Goal: Task Accomplishment & Management: Manage account settings

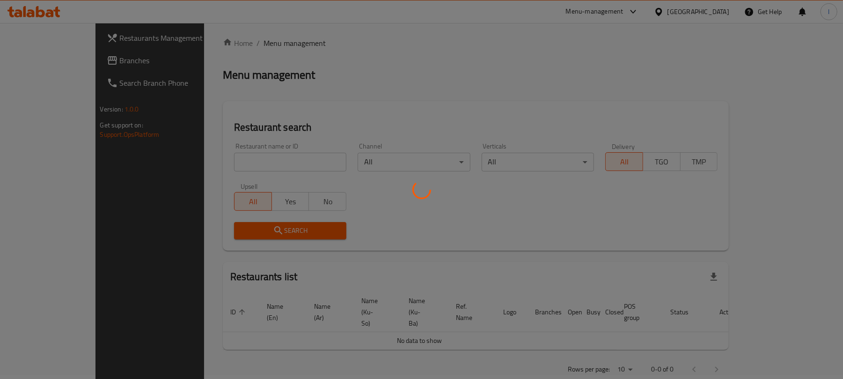
scroll to position [107, 0]
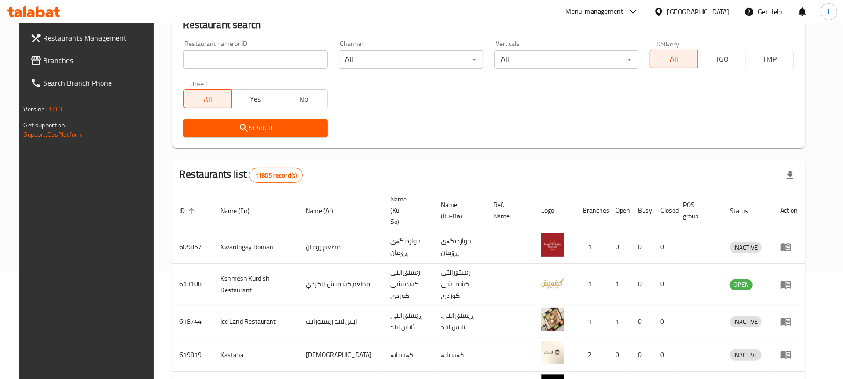
click at [218, 64] on input "search" at bounding box center [255, 59] width 144 height 19
paste input "Lano Fast Food"
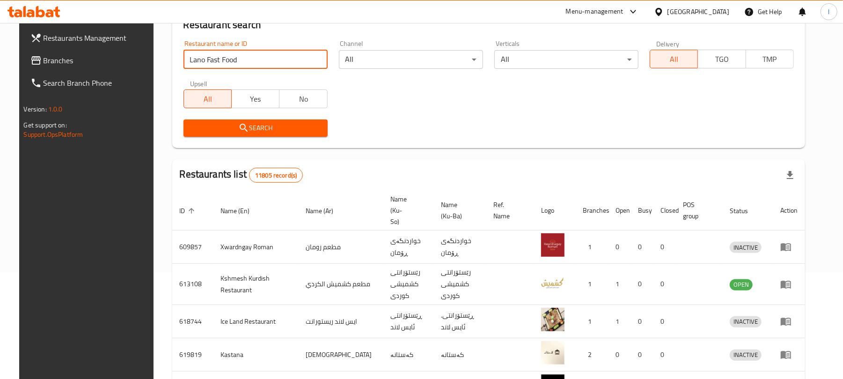
type input "Lano Fast Food"
click at [263, 126] on span "Search" at bounding box center [255, 128] width 129 height 12
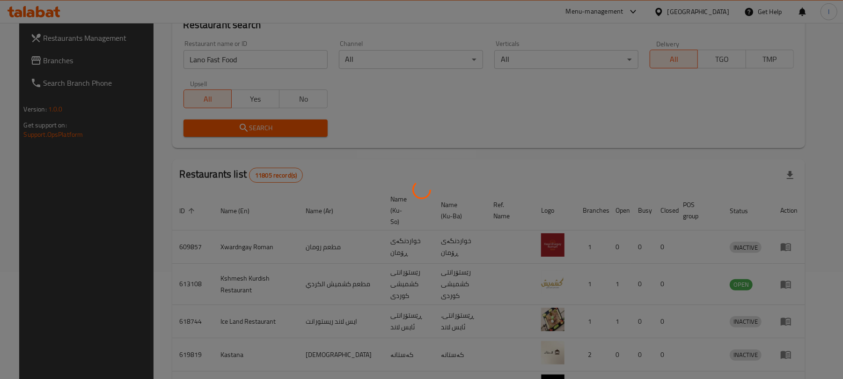
scroll to position [54, 0]
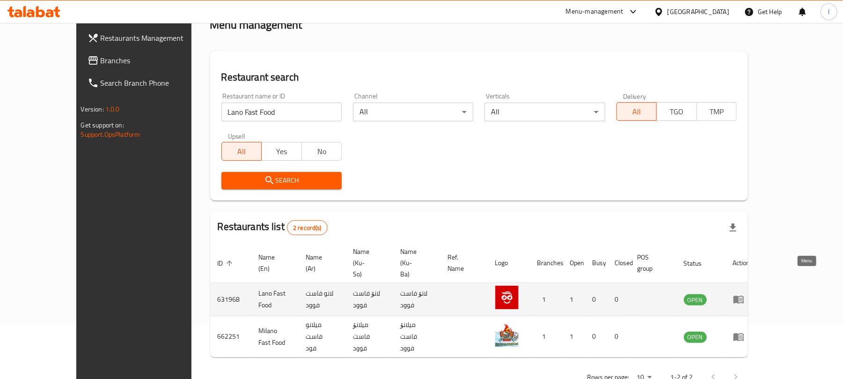
click at [744, 293] on icon "enhanced table" at bounding box center [738, 298] width 11 height 11
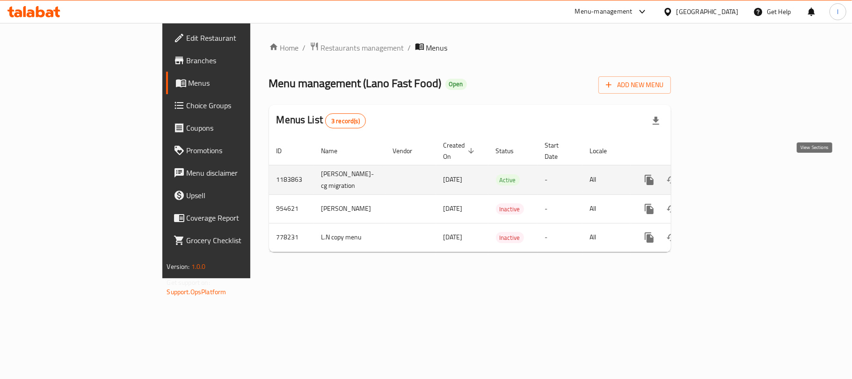
click at [722, 174] on icon "enhanced table" at bounding box center [716, 179] width 11 height 11
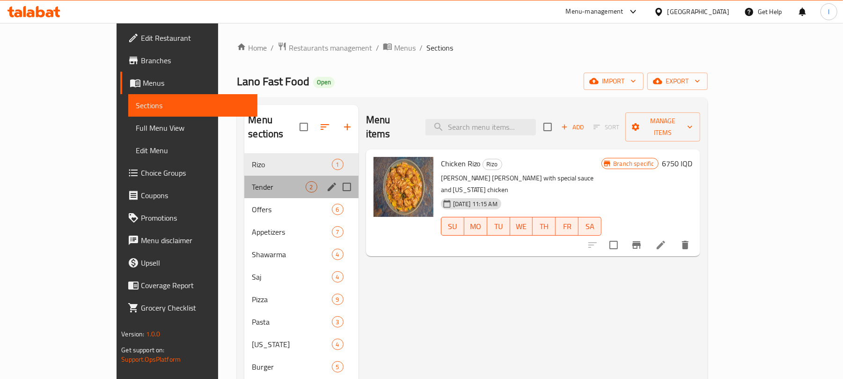
click at [244, 182] on div "Tender 2" at bounding box center [301, 186] width 114 height 22
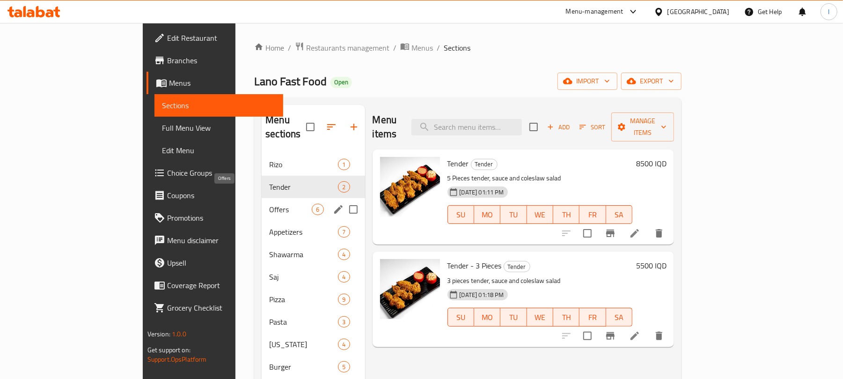
click at [269, 204] on span "Offers" at bounding box center [290, 209] width 43 height 11
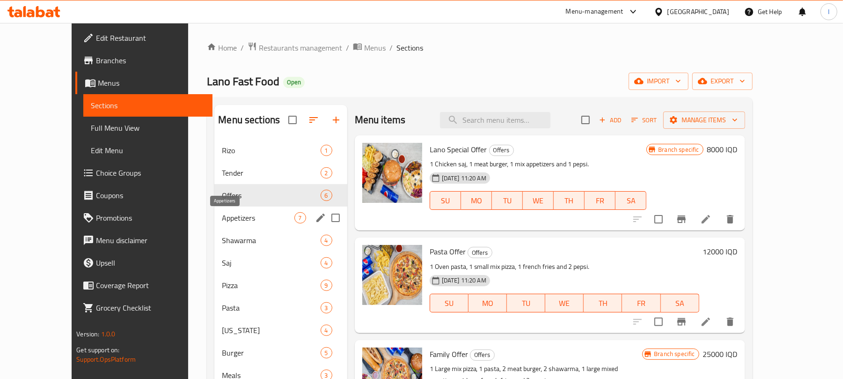
click at [232, 218] on span "Appetizers" at bounding box center [258, 217] width 72 height 11
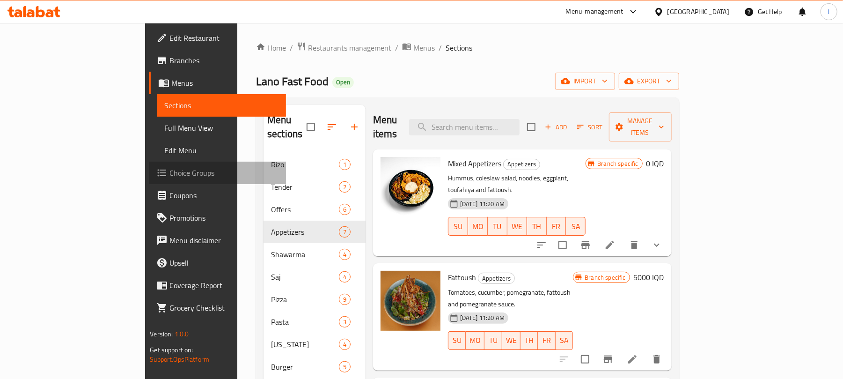
click at [149, 164] on link "Choice Groups" at bounding box center [217, 172] width 137 height 22
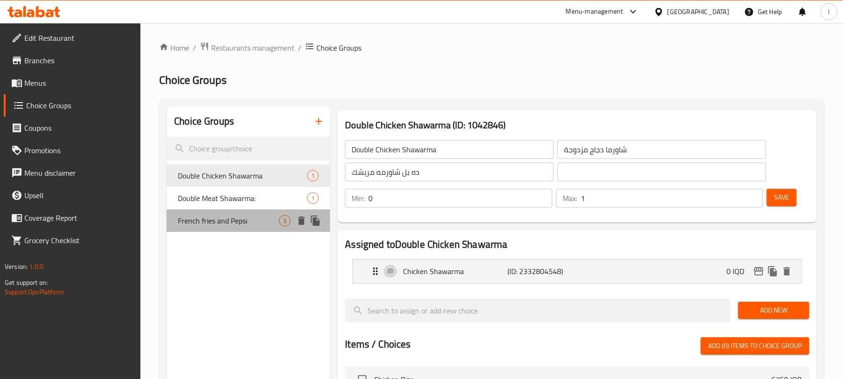
click at [216, 215] on span "French fries and Pepsi" at bounding box center [228, 220] width 101 height 11
type input "French fries and Pepsi"
type input "بطاطس مقلية وبيبسي"
type input "فینگەر و بیپسی"
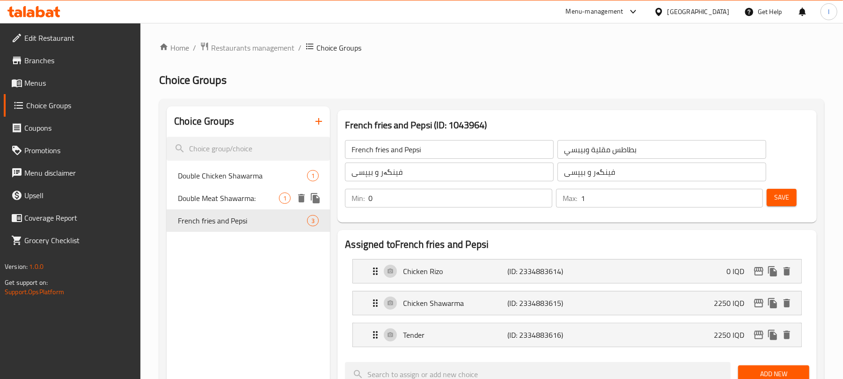
click at [211, 199] on span "Double Meat Shawarma:" at bounding box center [228, 197] width 101 height 11
type input "Double Meat Shawarma:"
type input "شاورما لحم دوبل:"
type input "دەبڵ شاورمەی گۆشت:"
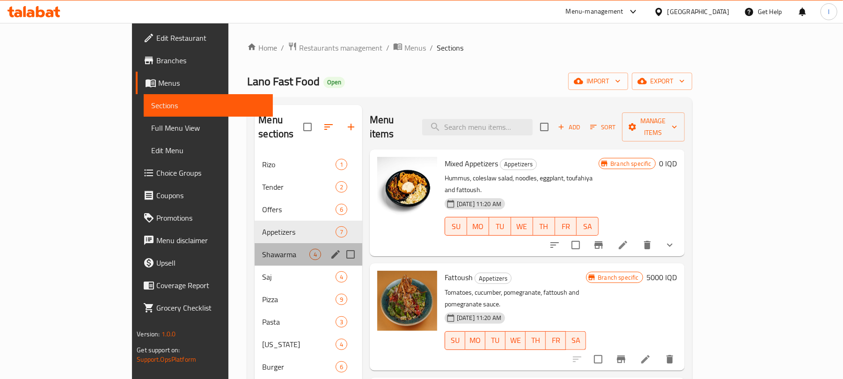
click at [255, 243] on div "Shawarma 4" at bounding box center [309, 254] width 108 height 22
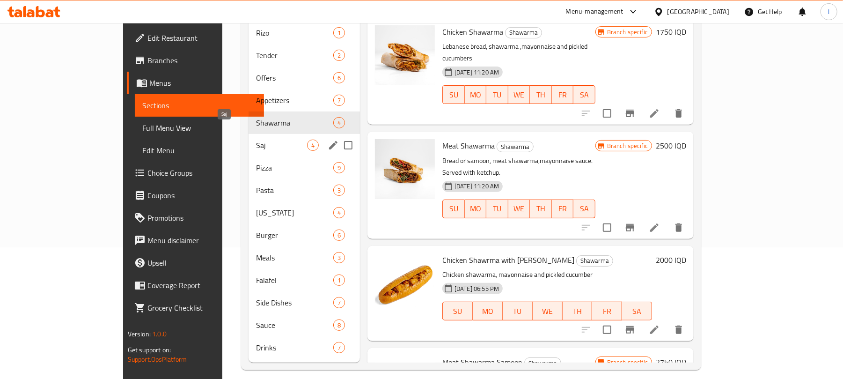
click at [256, 139] on span "Saj" at bounding box center [281, 144] width 51 height 11
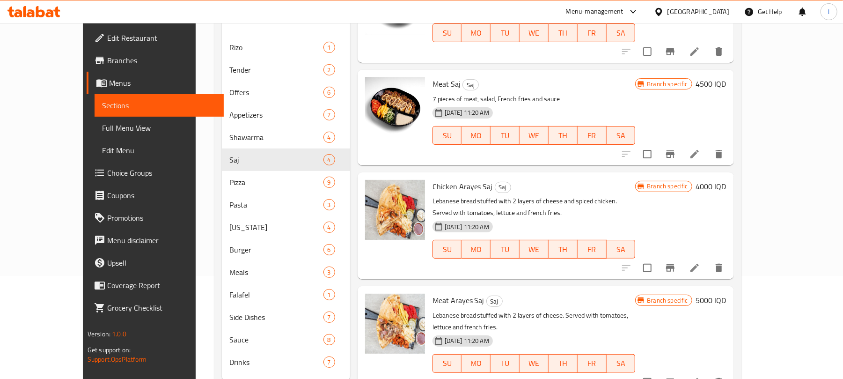
scroll to position [131, 0]
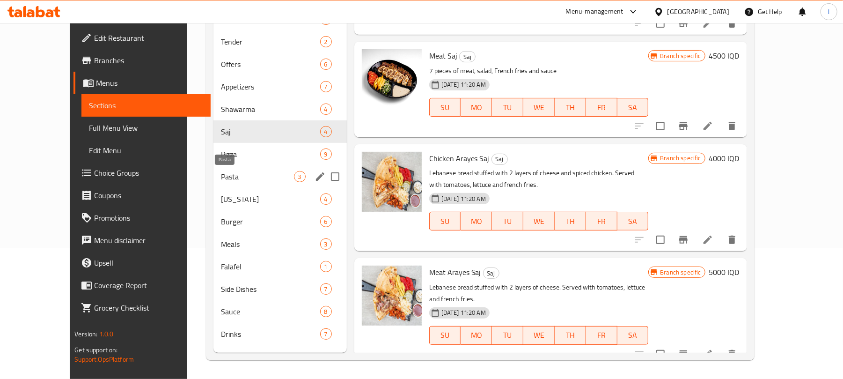
click at [221, 171] on span "Pasta" at bounding box center [257, 176] width 73 height 11
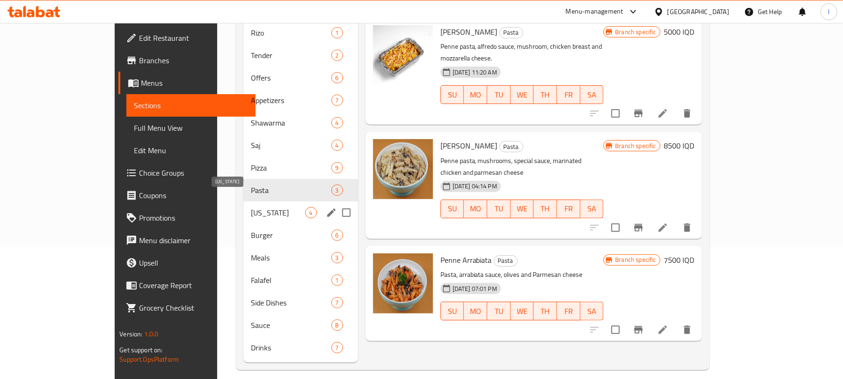
click at [251, 207] on span "[US_STATE]" at bounding box center [278, 212] width 54 height 11
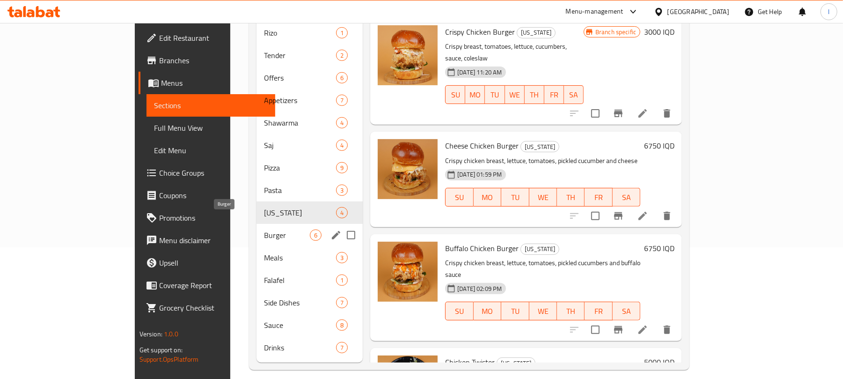
click at [264, 229] on span "Burger" at bounding box center [287, 234] width 46 height 11
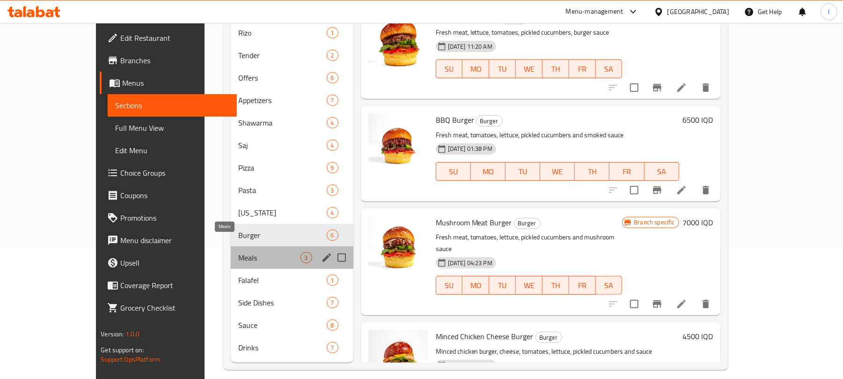
click at [238, 252] on span "Meals" at bounding box center [269, 257] width 62 height 11
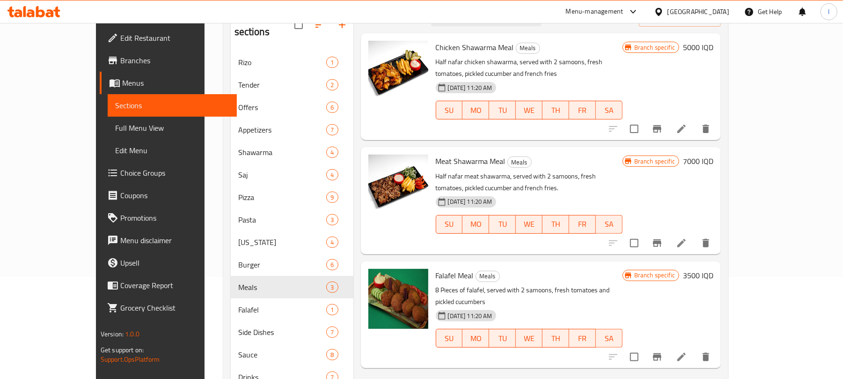
scroll to position [131, 0]
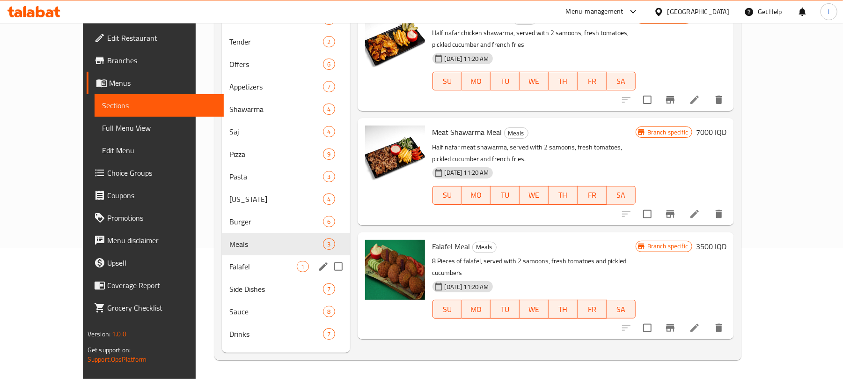
click at [222, 273] on div "Falafel 1" at bounding box center [286, 266] width 128 height 22
